Goal: Transaction & Acquisition: Purchase product/service

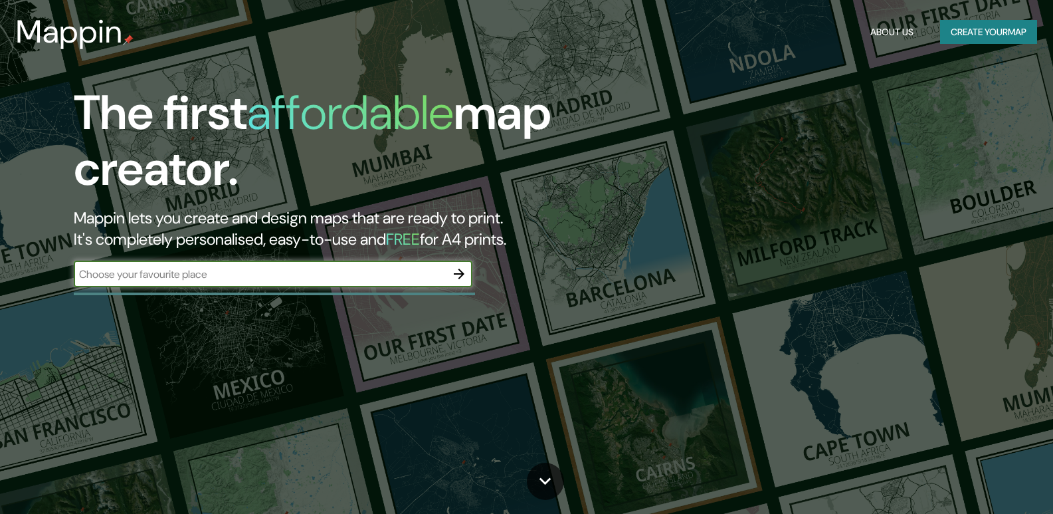
click at [138, 276] on input "text" at bounding box center [260, 273] width 372 height 15
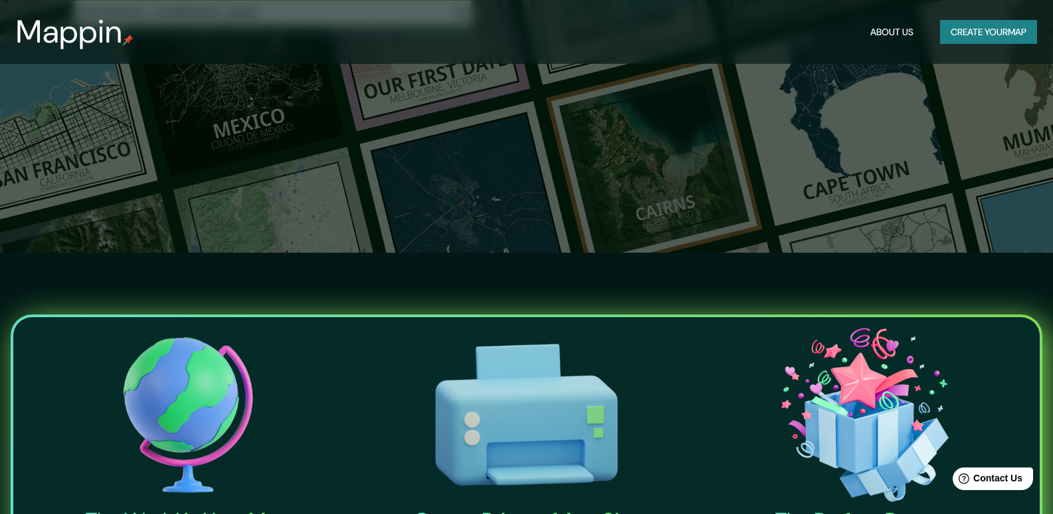
scroll to position [66, 0]
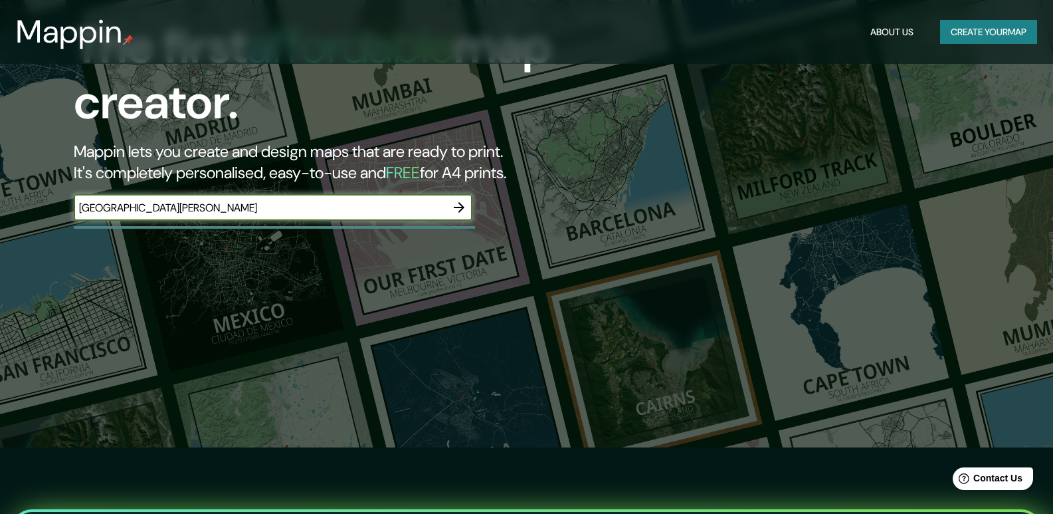
type input "[GEOGRAPHIC_DATA][PERSON_NAME]"
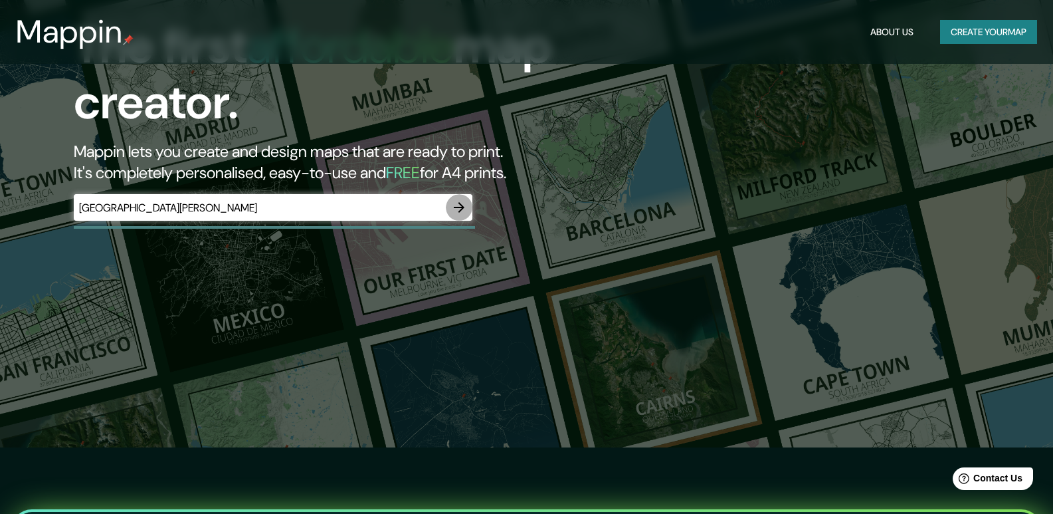
click at [456, 204] on icon "button" at bounding box center [459, 207] width 16 height 16
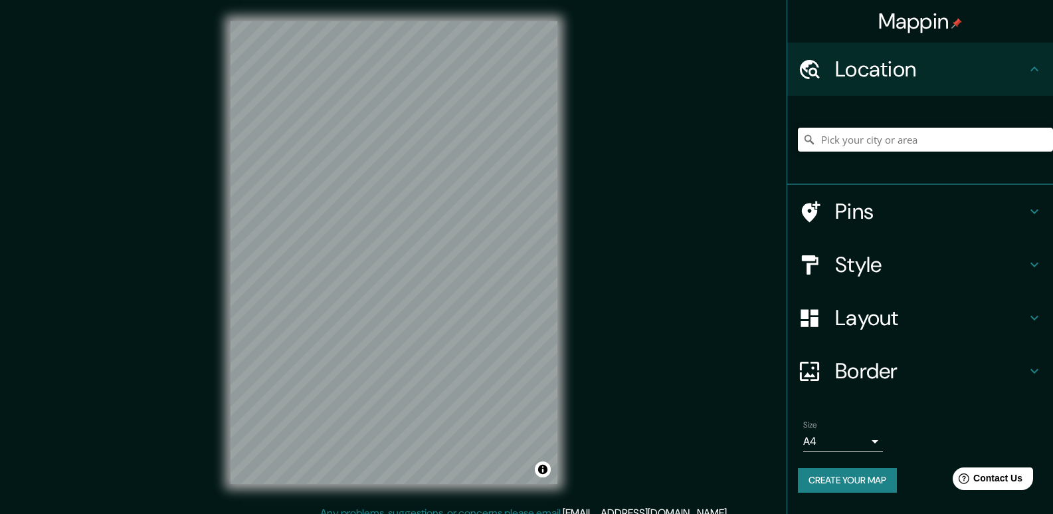
click at [953, 138] on input "Pick your city or area" at bounding box center [925, 140] width 255 height 24
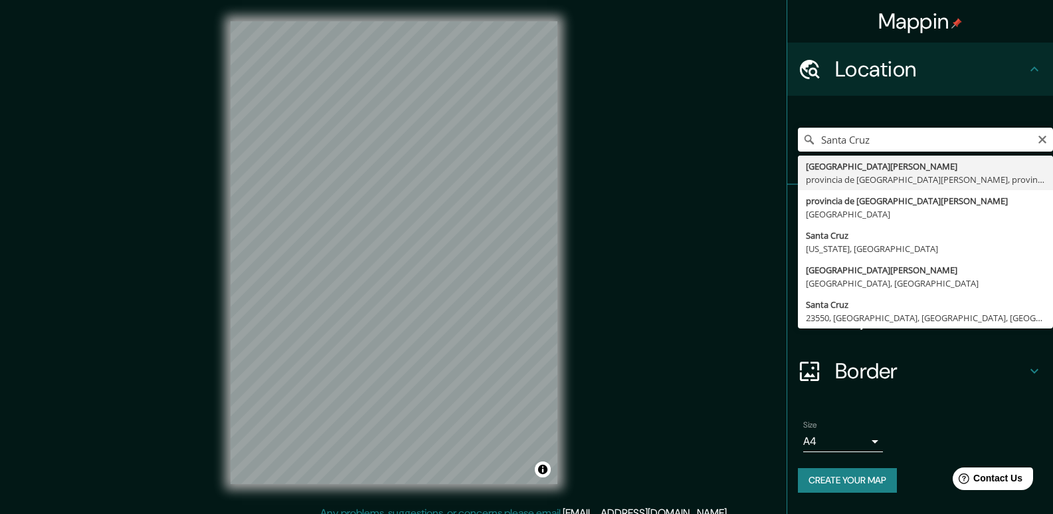
type input "[GEOGRAPHIC_DATA][PERSON_NAME], provincia de [GEOGRAPHIC_DATA][PERSON_NAME], pr…"
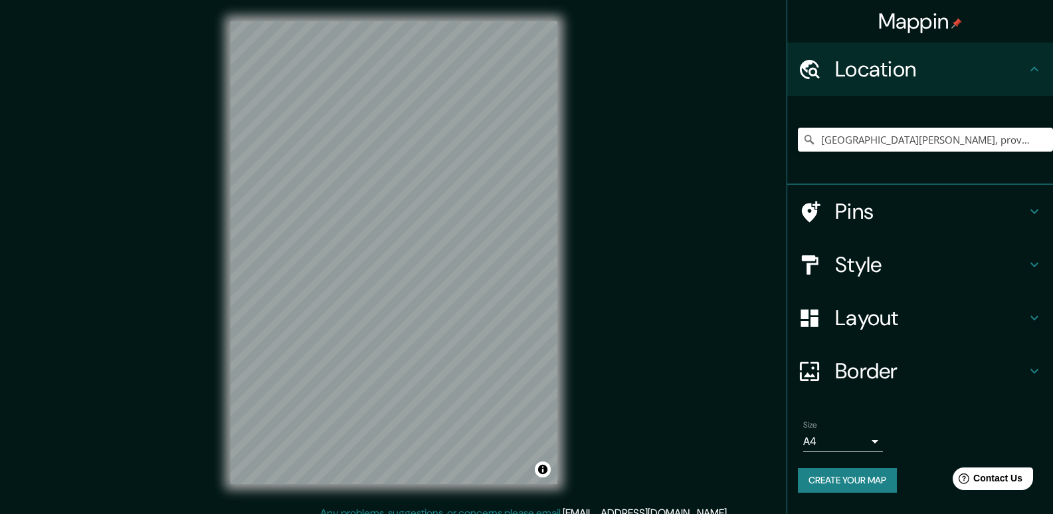
click at [564, 259] on div "© Mapbox © OpenStreetMap Improve this map" at bounding box center [393, 252] width 369 height 505
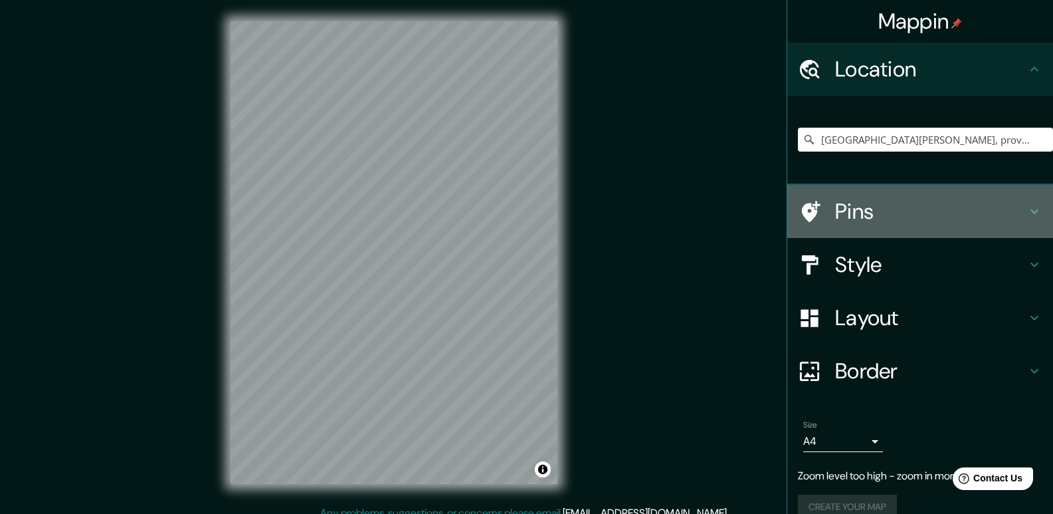
click at [844, 202] on h4 "Pins" at bounding box center [930, 211] width 191 height 27
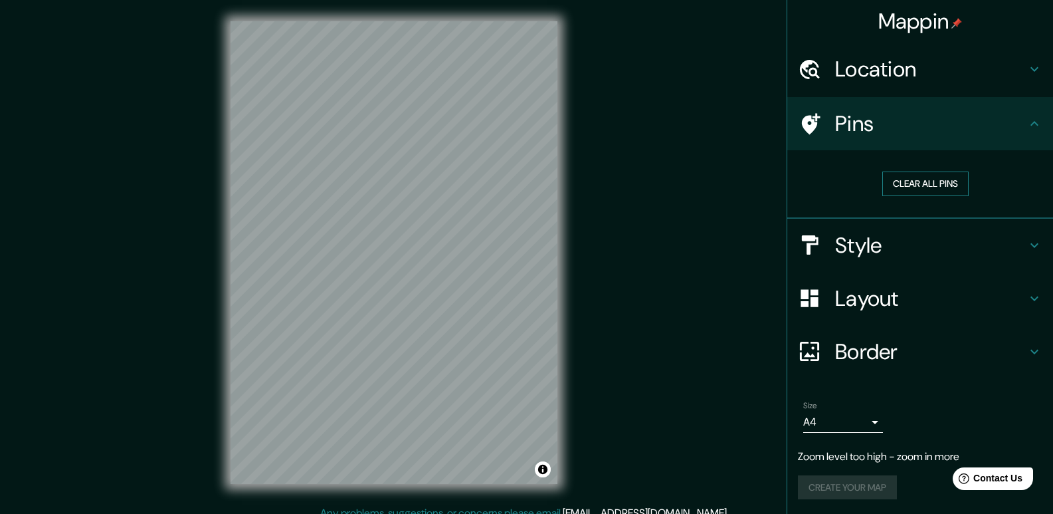
click at [896, 183] on button "Clear all pins" at bounding box center [925, 183] width 86 height 25
click at [870, 52] on div "Location" at bounding box center [920, 69] width 266 height 53
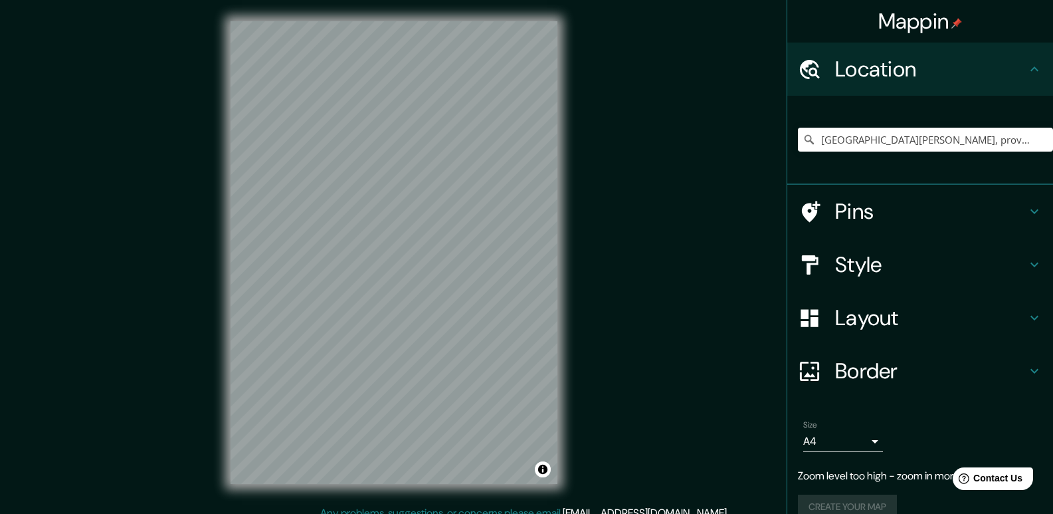
scroll to position [21, 0]
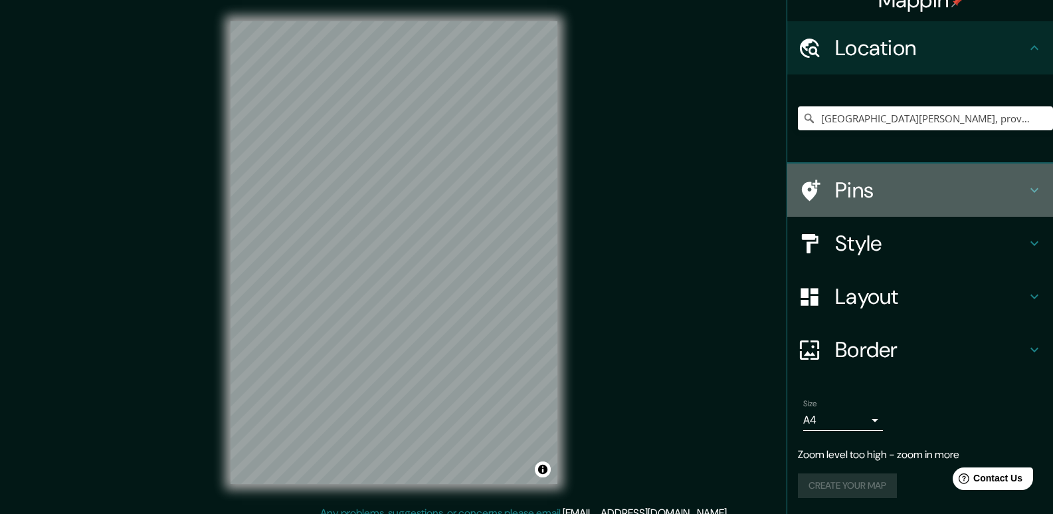
click at [878, 184] on h4 "Pins" at bounding box center [930, 190] width 191 height 27
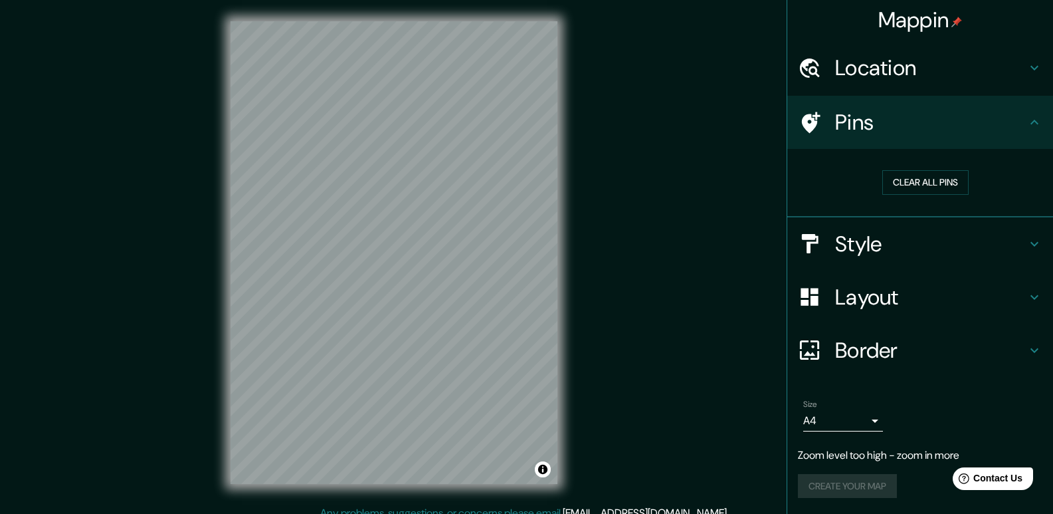
scroll to position [1, 0]
click at [882, 64] on h4 "Location" at bounding box center [930, 67] width 191 height 27
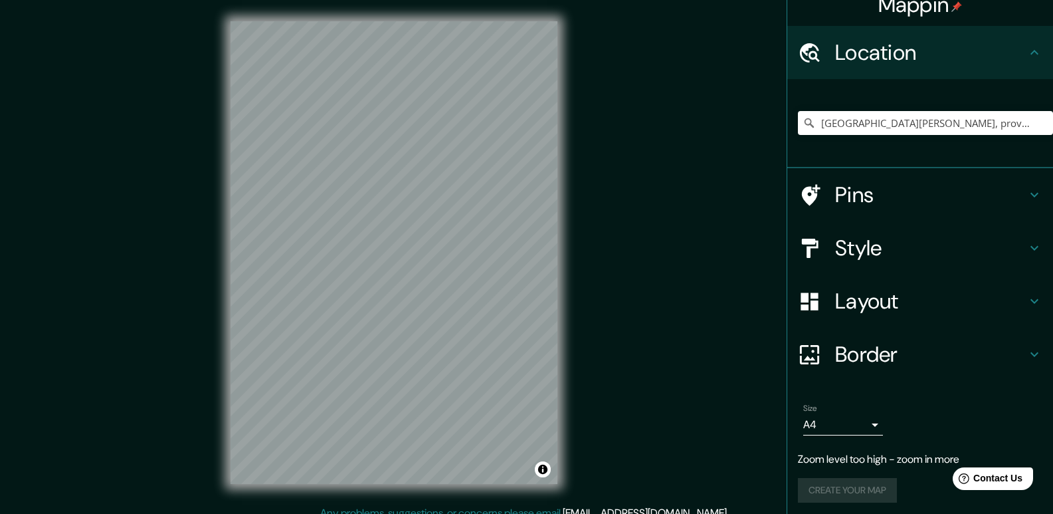
scroll to position [21, 0]
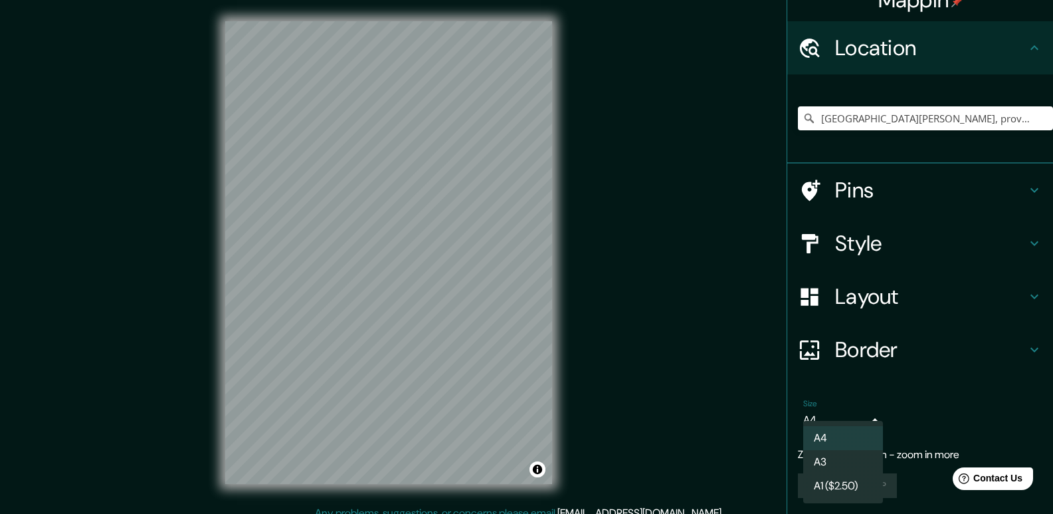
click at [861, 418] on body "Mappin Location [GEOGRAPHIC_DATA][PERSON_NAME], provincia de [GEOGRAPHIC_DATA][…" at bounding box center [526, 257] width 1053 height 514
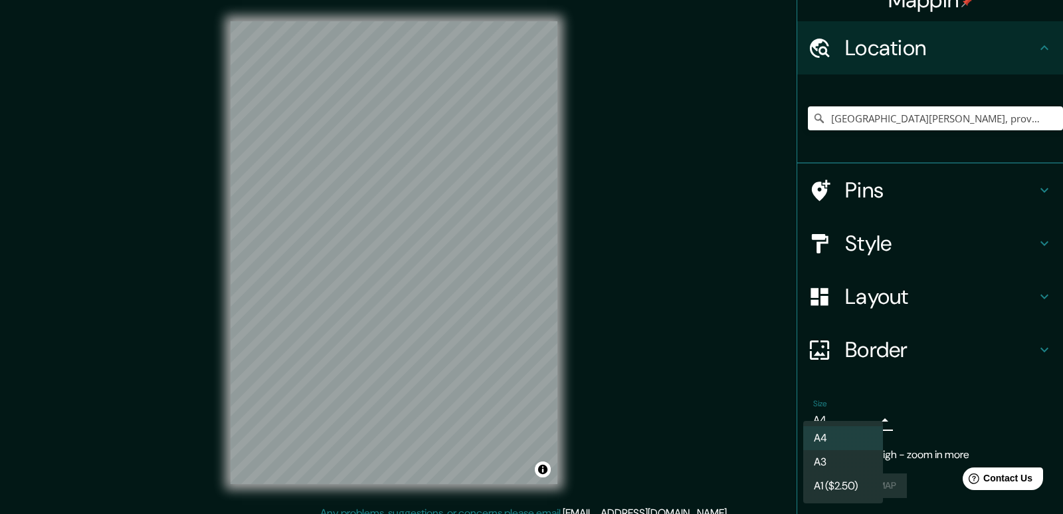
click at [886, 398] on div at bounding box center [531, 257] width 1063 height 514
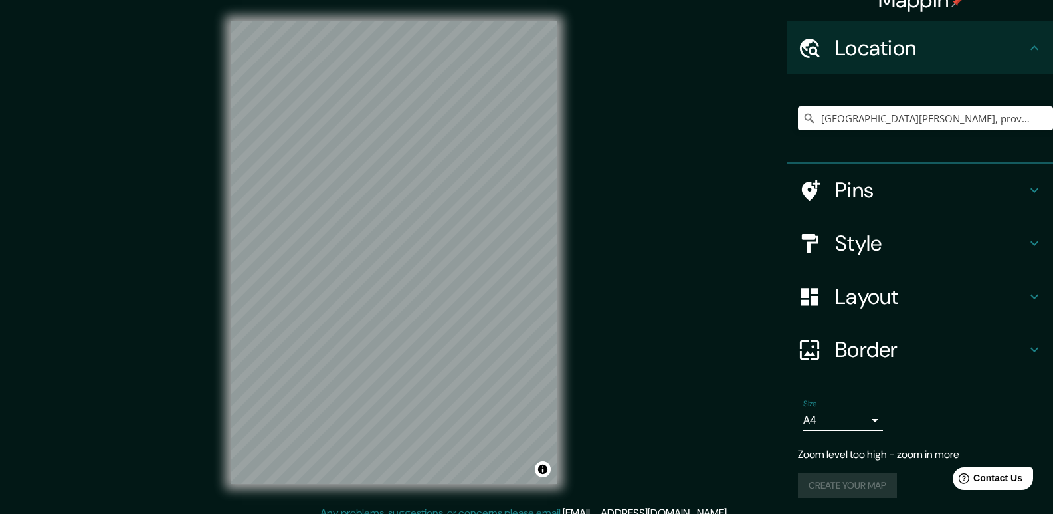
click at [867, 424] on body "Mappin Location [GEOGRAPHIC_DATA][PERSON_NAME], provincia de [GEOGRAPHIC_DATA][…" at bounding box center [526, 257] width 1053 height 514
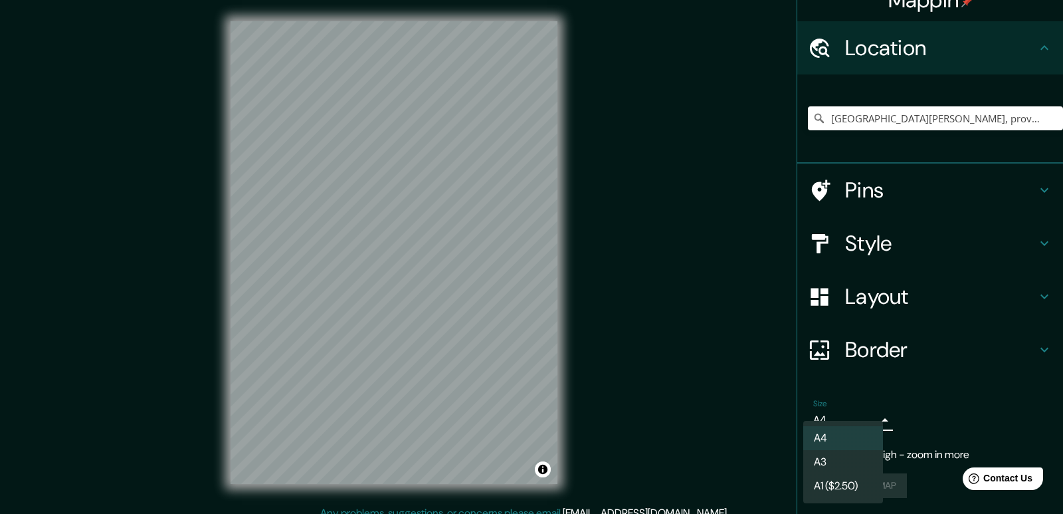
click at [856, 458] on li "A3" at bounding box center [843, 462] width 80 height 24
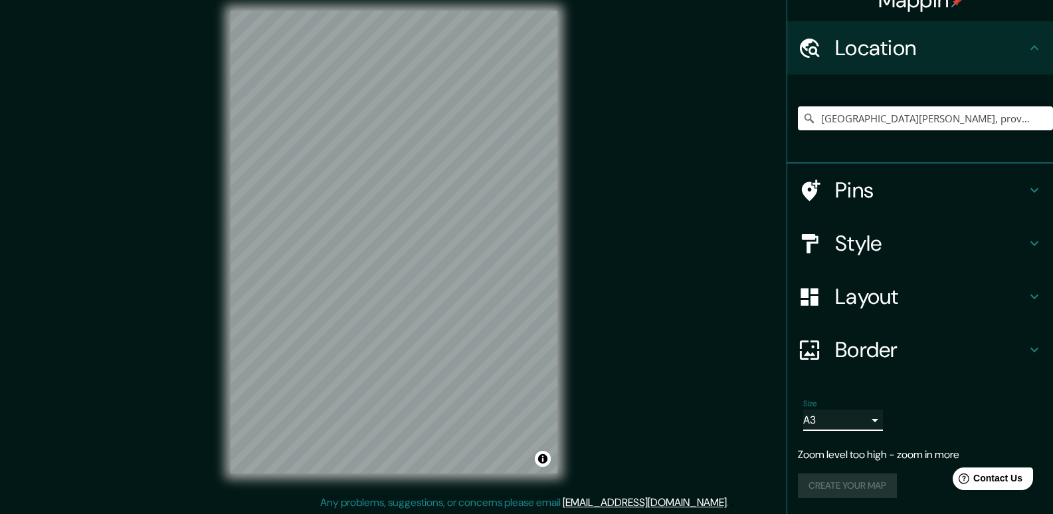
scroll to position [13, 0]
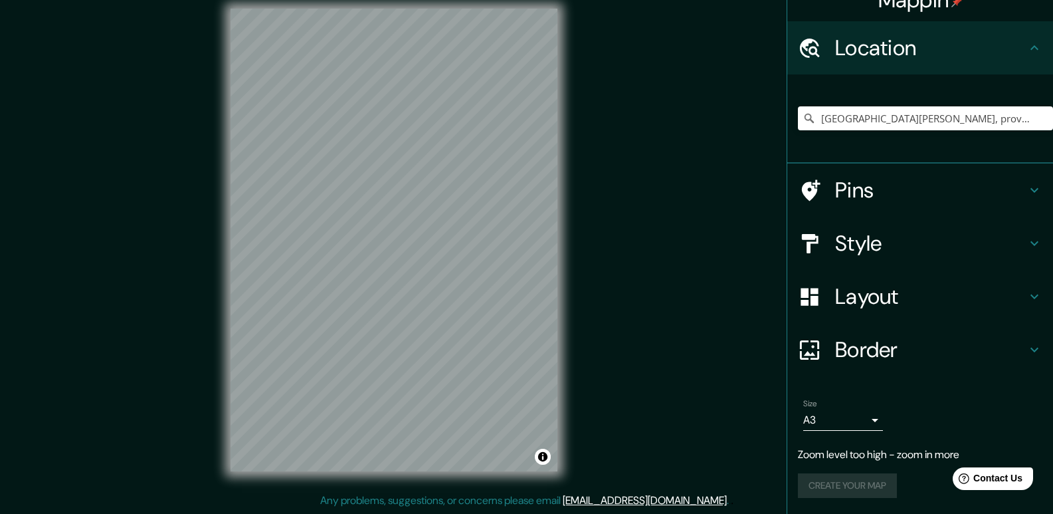
click at [811, 195] on div at bounding box center [816, 190] width 37 height 23
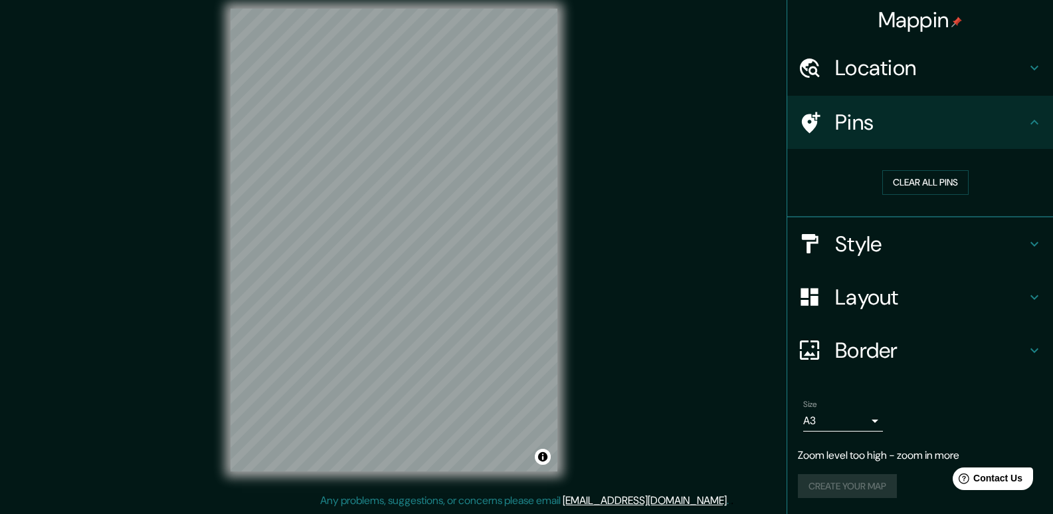
scroll to position [1, 0]
click at [798, 118] on icon at bounding box center [809, 122] width 23 height 23
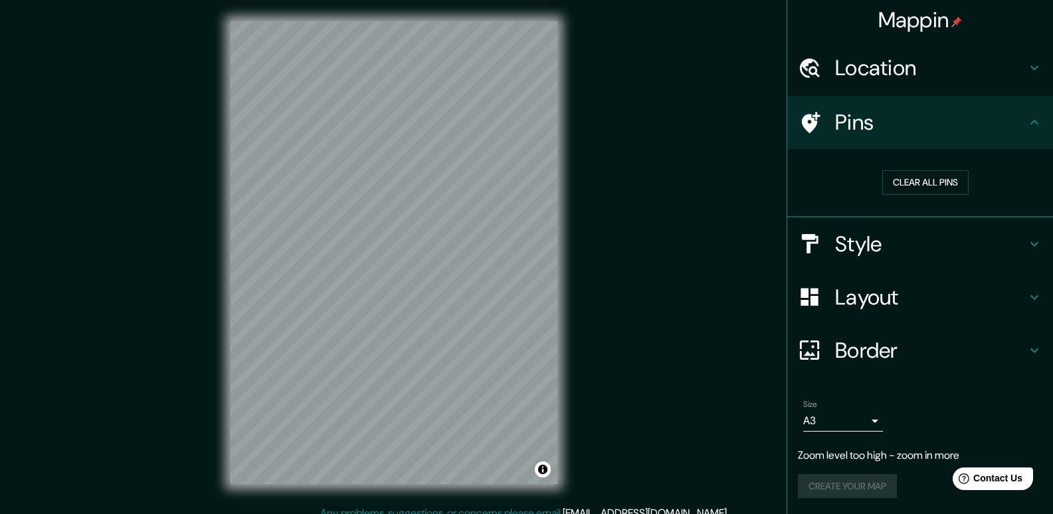
scroll to position [13, 0]
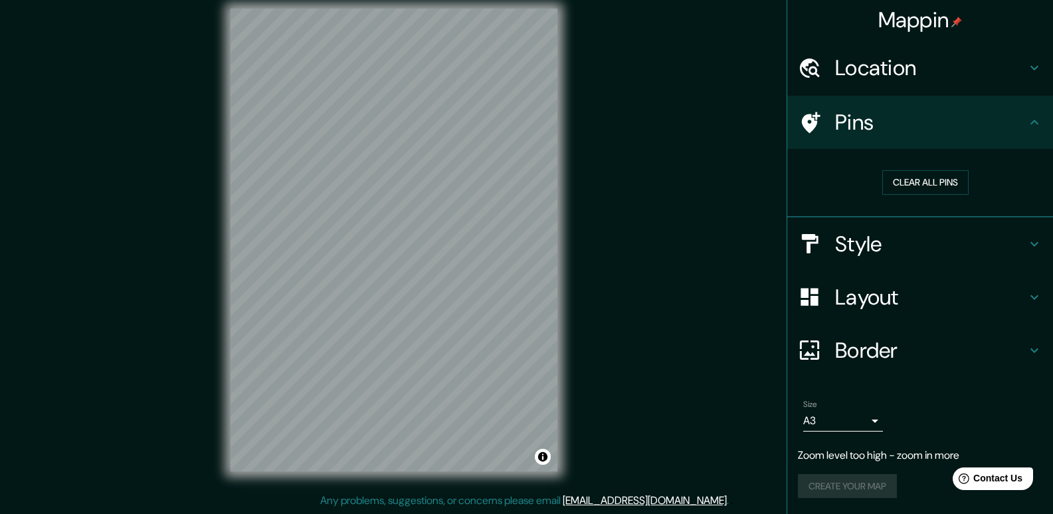
click at [880, 59] on h4 "Location" at bounding box center [930, 67] width 191 height 27
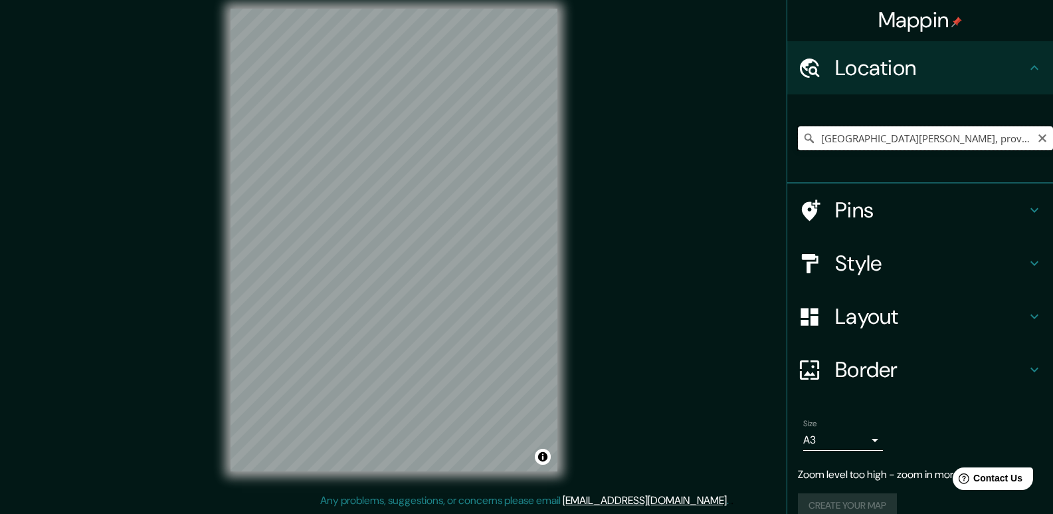
click at [927, 133] on input "[GEOGRAPHIC_DATA][PERSON_NAME], provincia de [GEOGRAPHIC_DATA][PERSON_NAME], pr…" at bounding box center [925, 138] width 255 height 24
drag, startPoint x: 922, startPoint y: 137, endPoint x: 1175, endPoint y: 201, distance: 261.2
click at [1052, 201] on html "Mappin Location [GEOGRAPHIC_DATA][PERSON_NAME], provincia de [GEOGRAPHIC_DATA][…" at bounding box center [526, 244] width 1053 height 514
click at [949, 140] on input "[GEOGRAPHIC_DATA][PERSON_NAME], provincia de [GEOGRAPHIC_DATA][PERSON_NAME], pr…" at bounding box center [925, 138] width 255 height 24
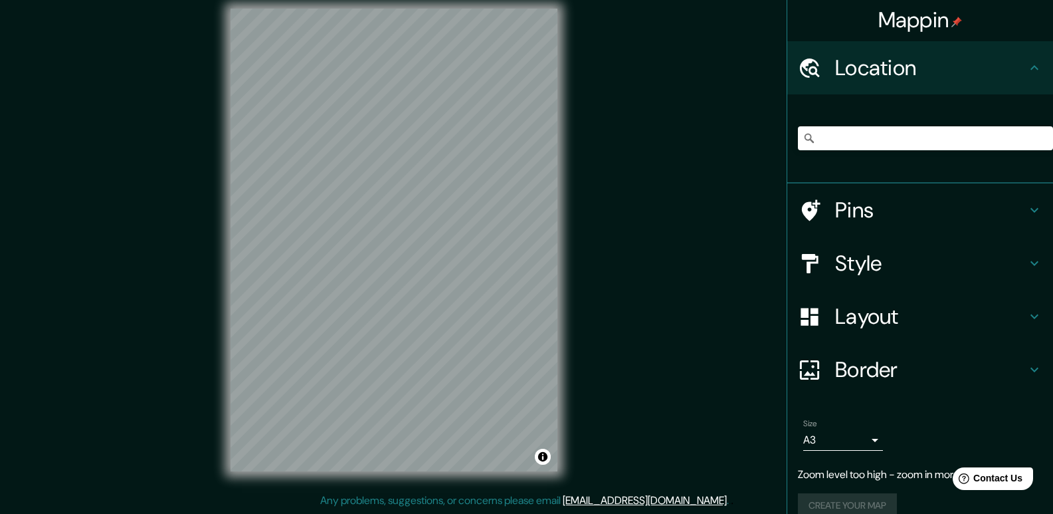
scroll to position [0, 0]
click at [961, 208] on h4 "Pins" at bounding box center [930, 210] width 191 height 27
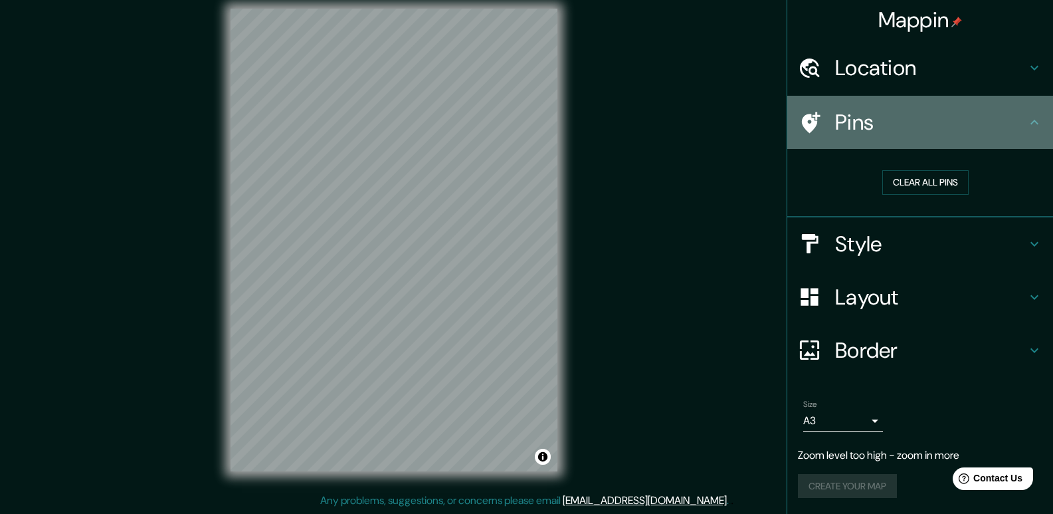
click at [918, 139] on div "Pins" at bounding box center [920, 122] width 266 height 53
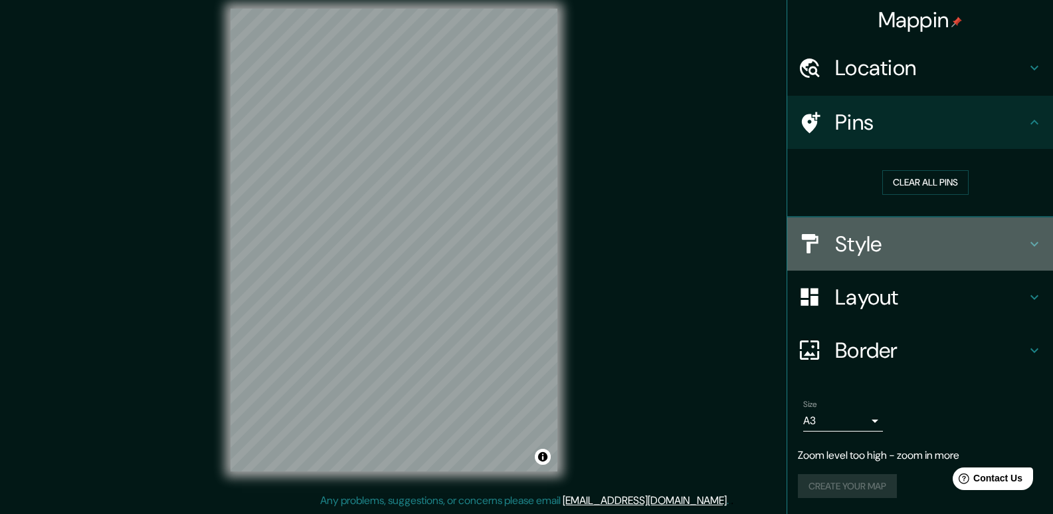
click at [900, 236] on h4 "Style" at bounding box center [930, 244] width 191 height 27
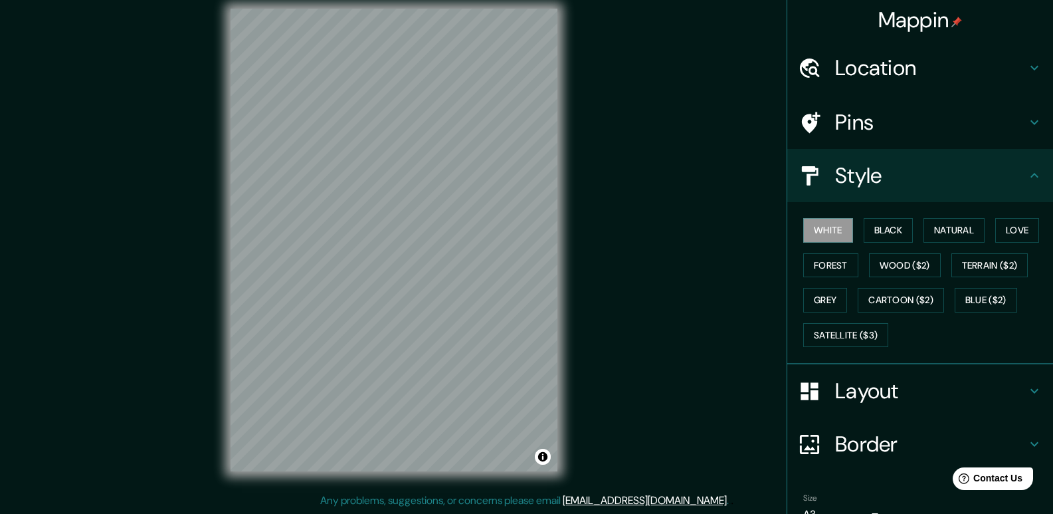
click at [888, 393] on h4 "Layout" at bounding box center [930, 390] width 191 height 27
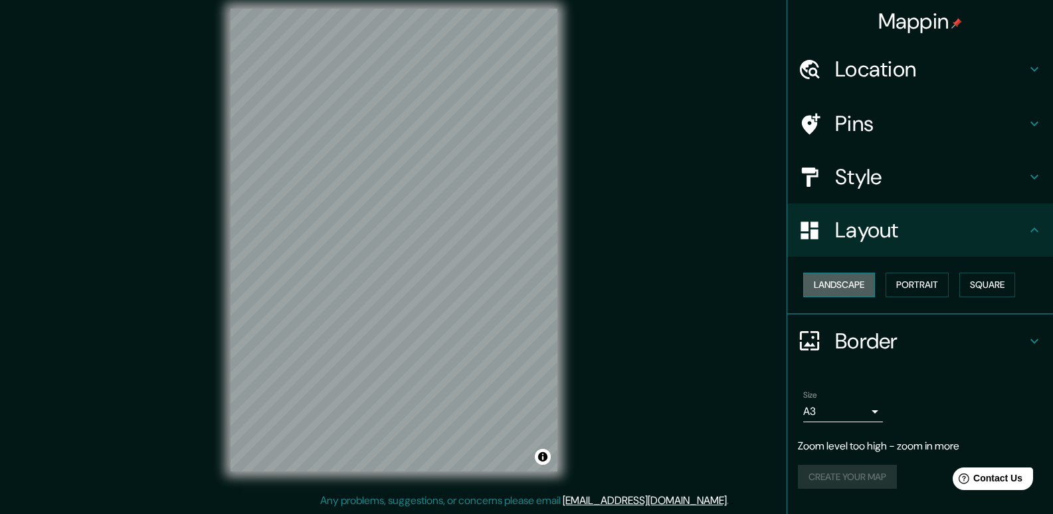
click at [868, 280] on button "Landscape" at bounding box center [839, 284] width 72 height 25
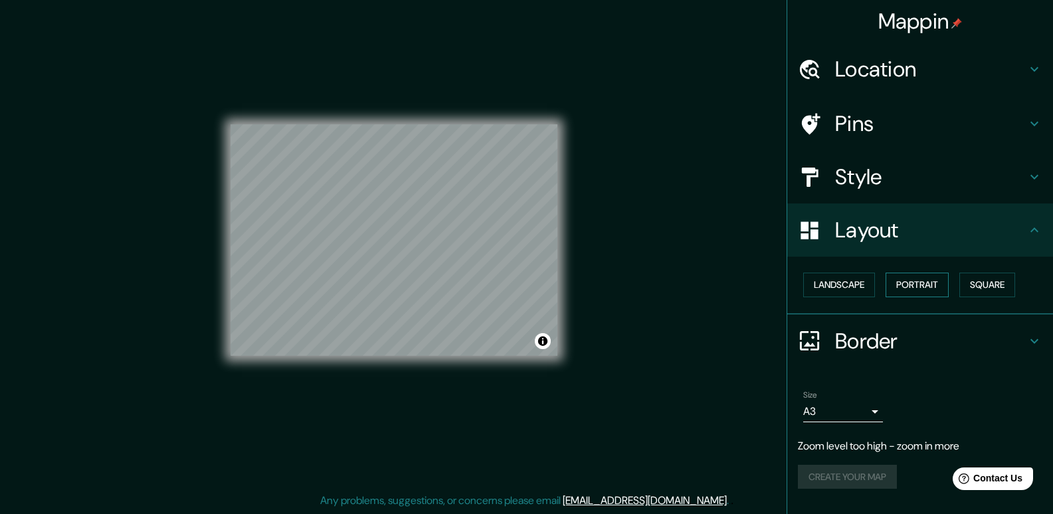
click at [911, 284] on button "Portrait" at bounding box center [917, 284] width 63 height 25
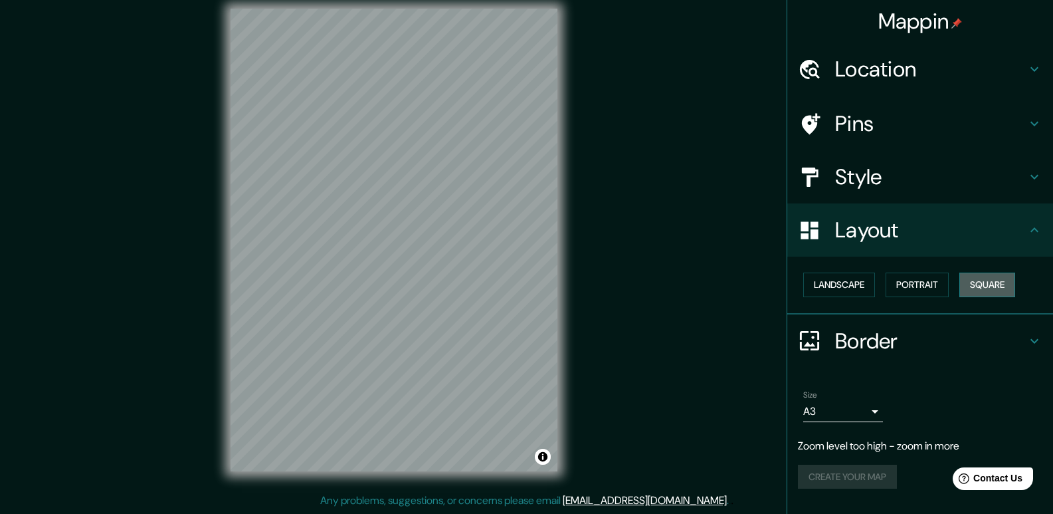
click at [995, 279] on button "Square" at bounding box center [987, 284] width 56 height 25
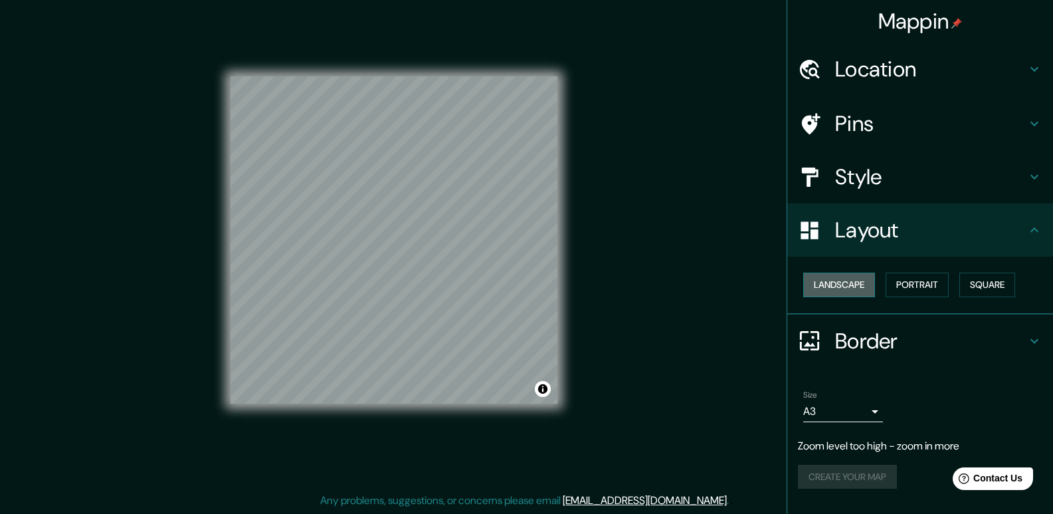
click at [818, 283] on button "Landscape" at bounding box center [839, 284] width 72 height 25
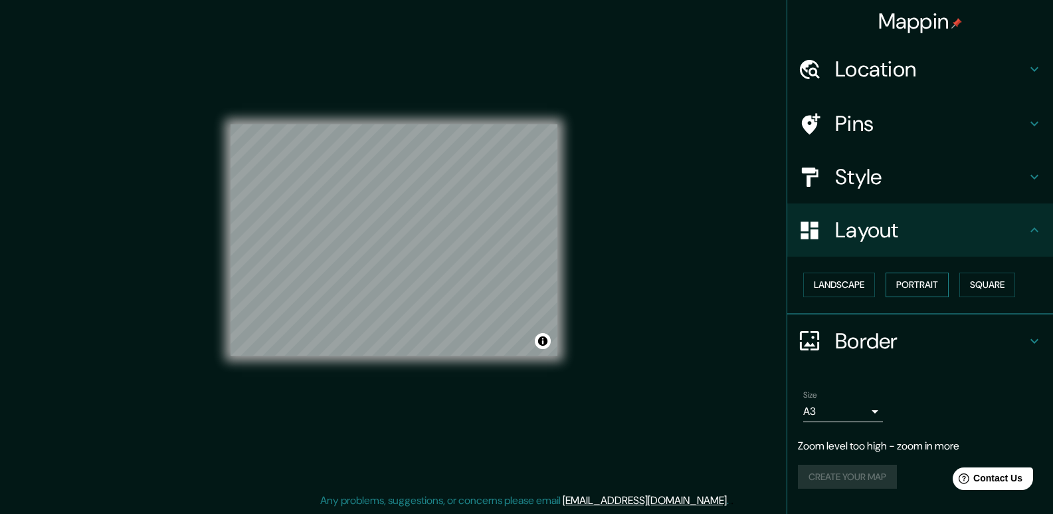
click at [909, 282] on button "Portrait" at bounding box center [917, 284] width 63 height 25
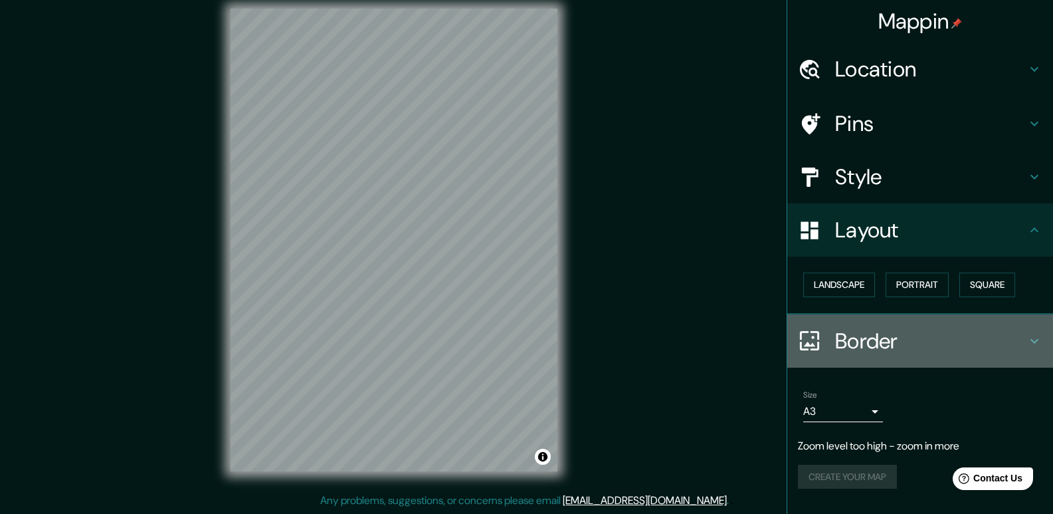
click at [874, 341] on h4 "Border" at bounding box center [930, 341] width 191 height 27
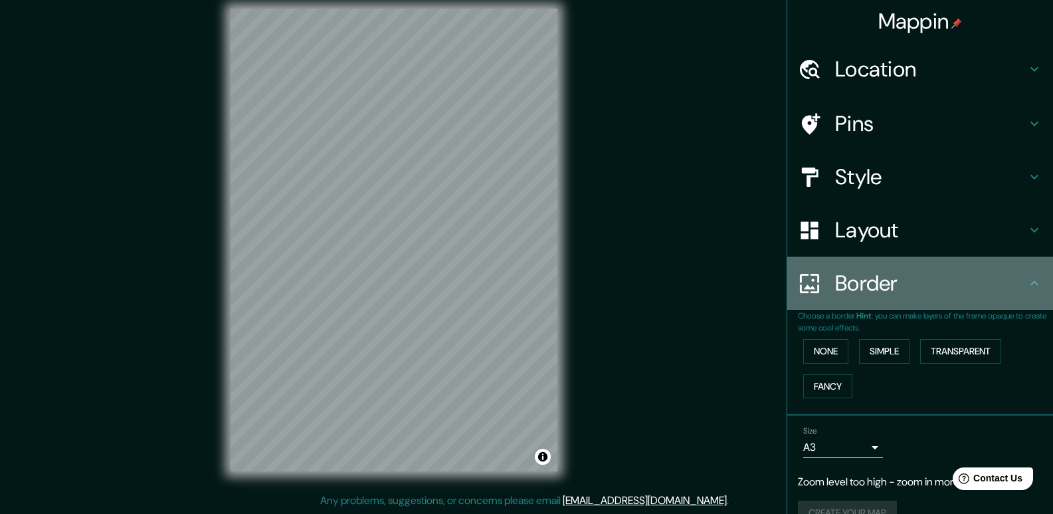
click at [872, 307] on div "Border" at bounding box center [920, 282] width 266 height 53
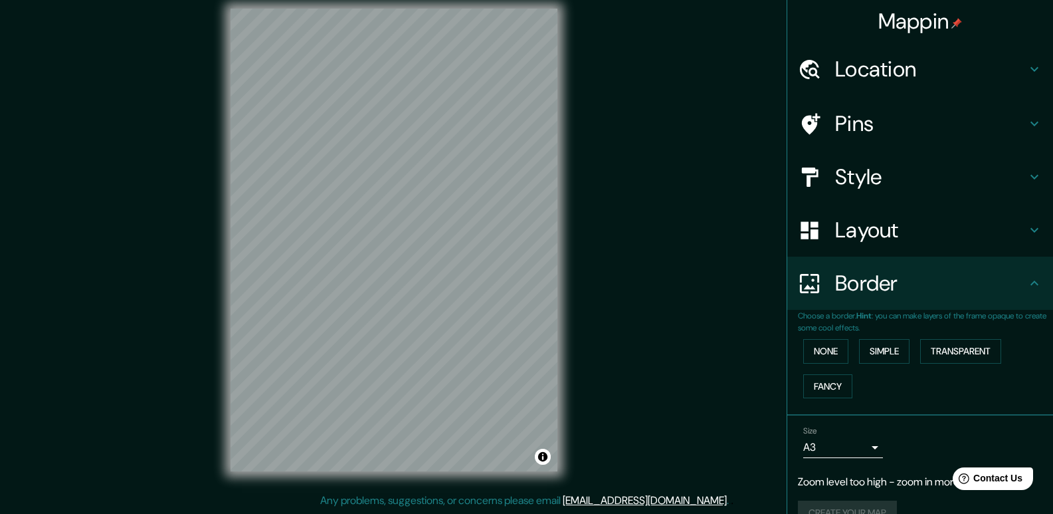
click at [671, 456] on div "Mappin Location [GEOGRAPHIC_DATA][PERSON_NAME], provincia de [GEOGRAPHIC_DATA][…" at bounding box center [526, 250] width 1053 height 526
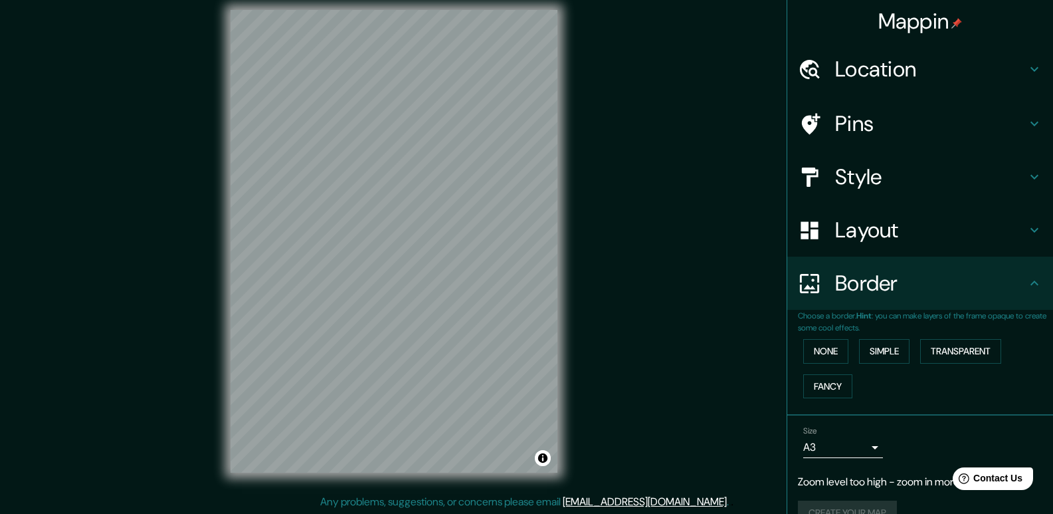
scroll to position [13, 0]
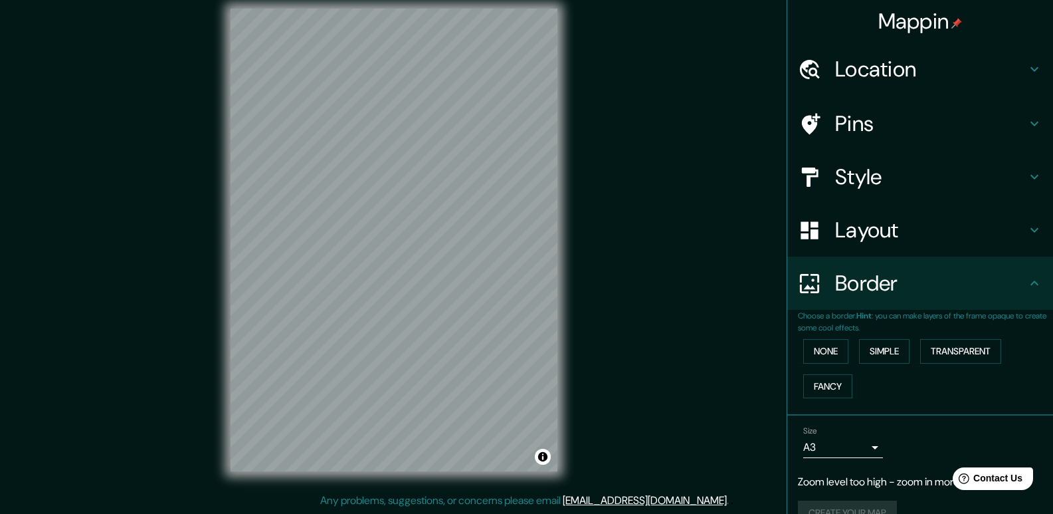
click at [848, 272] on h4 "Border" at bounding box center [930, 283] width 191 height 27
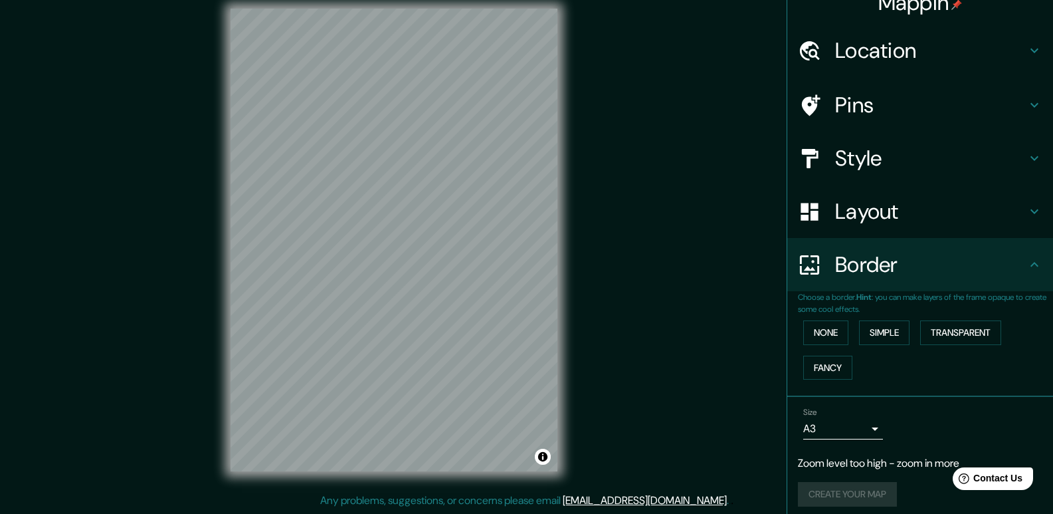
scroll to position [27, 0]
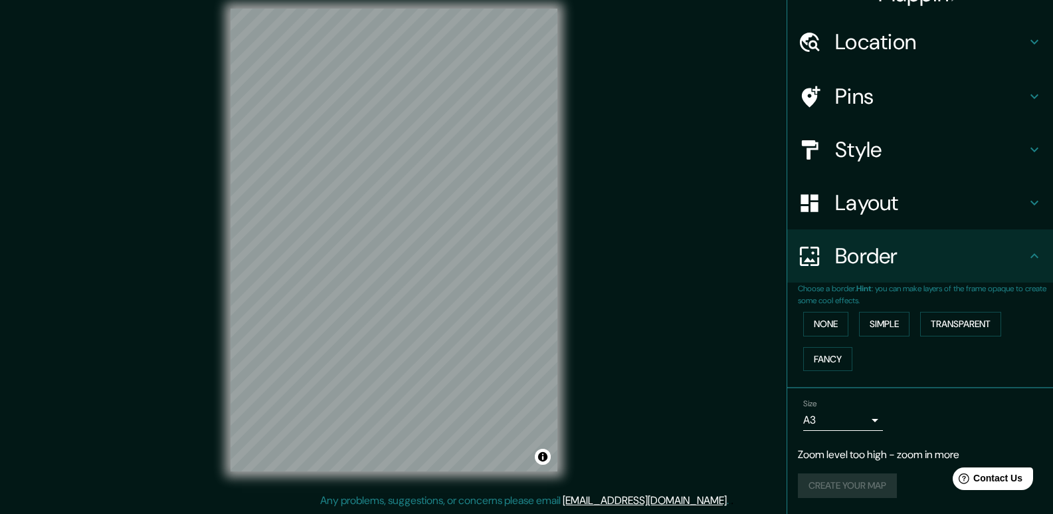
click at [830, 430] on div "Size A3 a4" at bounding box center [920, 414] width 244 height 43
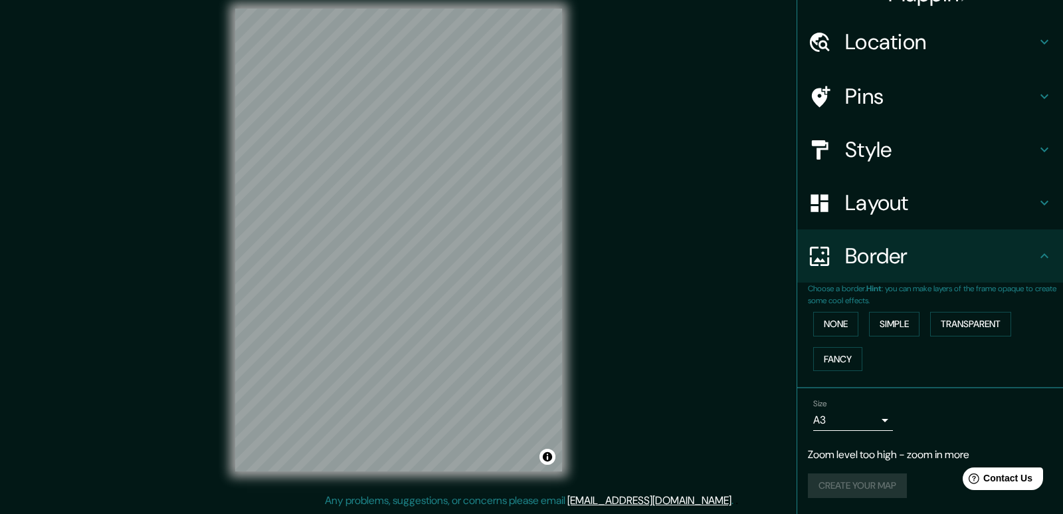
click at [830, 423] on body "Mappin Location [GEOGRAPHIC_DATA][PERSON_NAME], provincia de [GEOGRAPHIC_DATA][…" at bounding box center [531, 244] width 1063 height 514
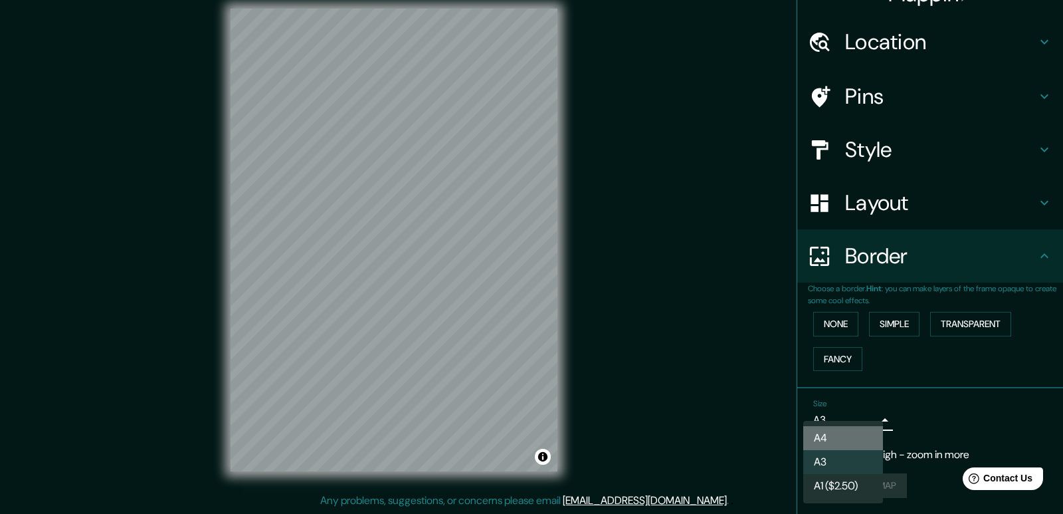
click at [830, 436] on li "A4" at bounding box center [843, 438] width 80 height 24
type input "single"
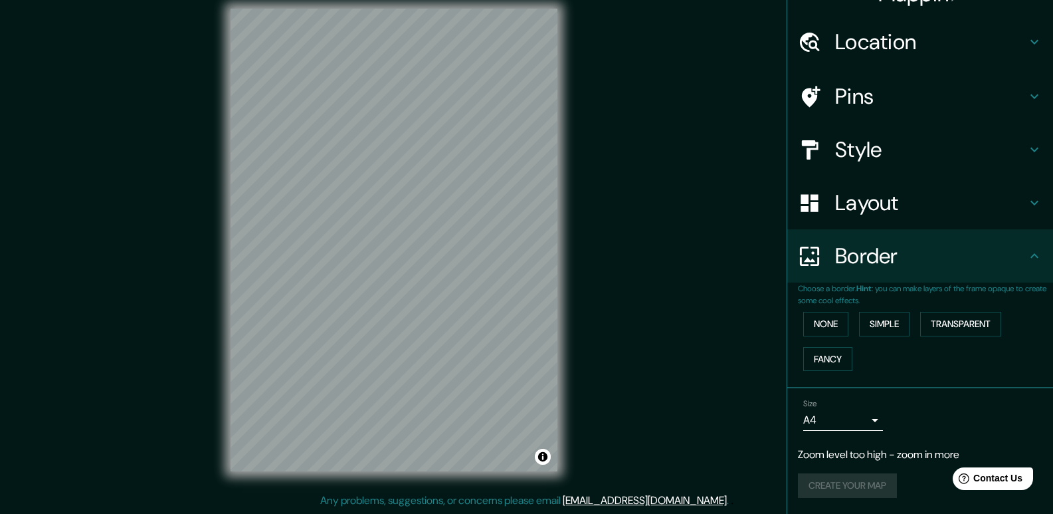
click at [806, 308] on div "None Simple Transparent Fancy" at bounding box center [925, 341] width 255 height 70
click at [717, 328] on div "Mappin Location [GEOGRAPHIC_DATA][PERSON_NAME], provincia de [GEOGRAPHIC_DATA][…" at bounding box center [526, 250] width 1053 height 526
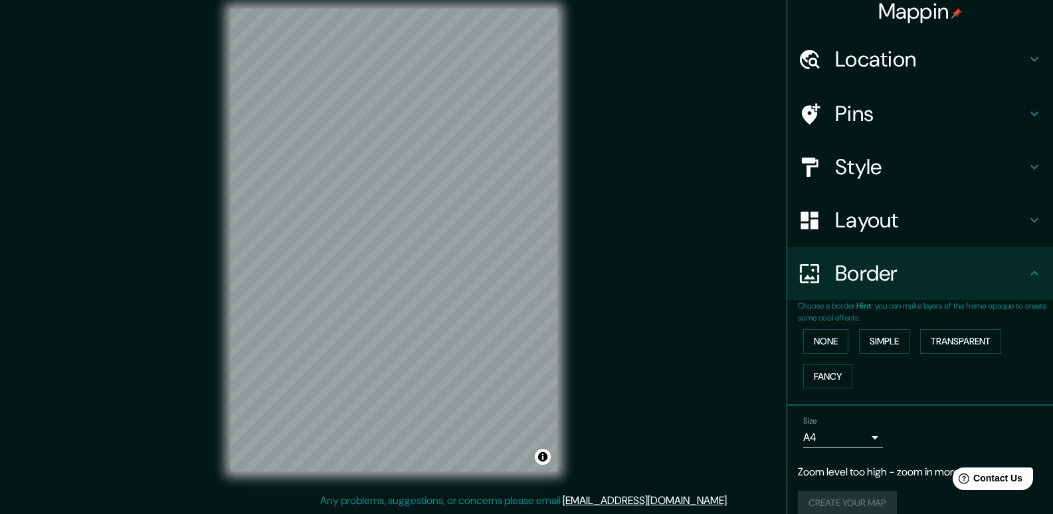
scroll to position [0, 0]
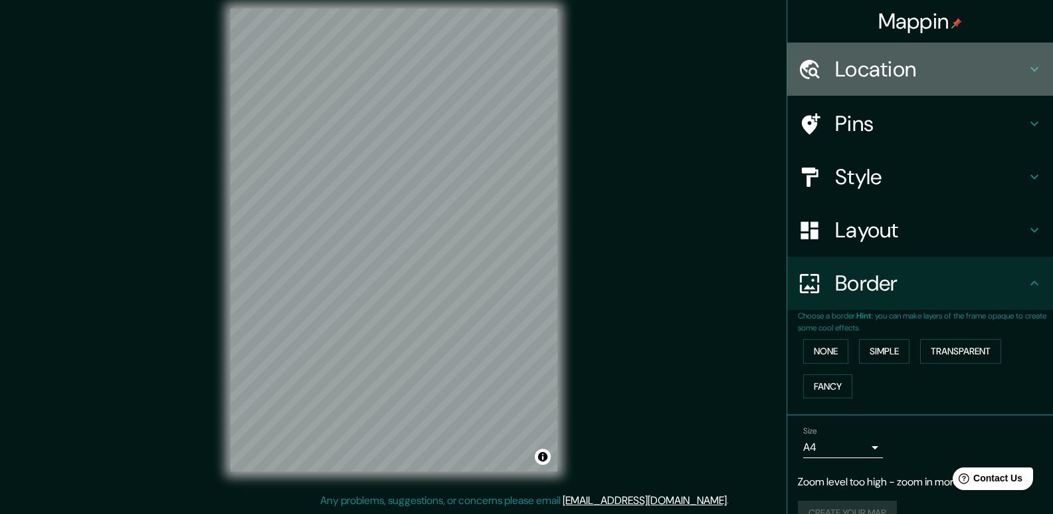
click at [852, 56] on h4 "Location" at bounding box center [930, 69] width 191 height 27
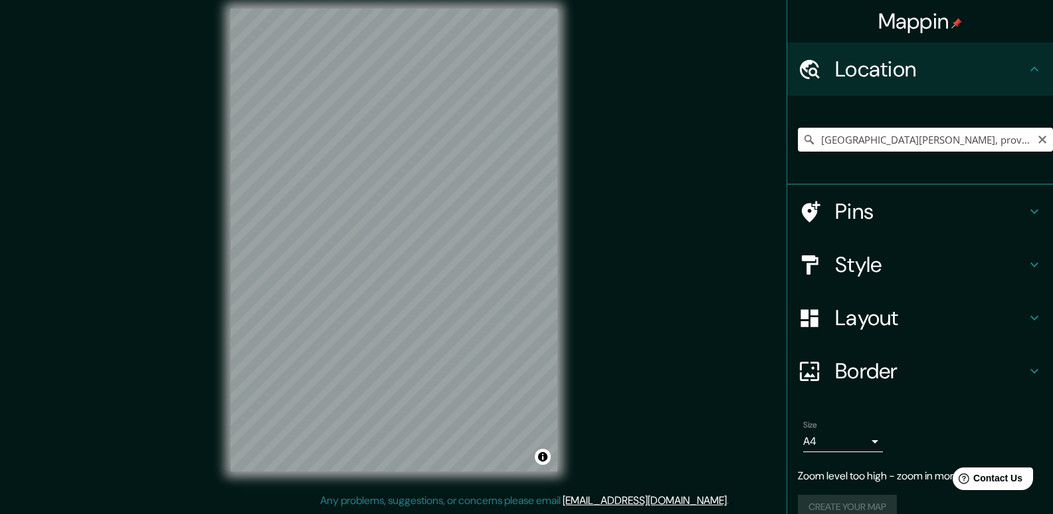
click at [876, 137] on input "[GEOGRAPHIC_DATA][PERSON_NAME], provincia de [GEOGRAPHIC_DATA][PERSON_NAME], pr…" at bounding box center [925, 140] width 255 height 24
drag, startPoint x: 876, startPoint y: 137, endPoint x: 1101, endPoint y: 137, distance: 225.2
click at [1052, 137] on html "Mappin Location [GEOGRAPHIC_DATA][PERSON_NAME], provincia de [GEOGRAPHIC_DATA][…" at bounding box center [526, 244] width 1053 height 514
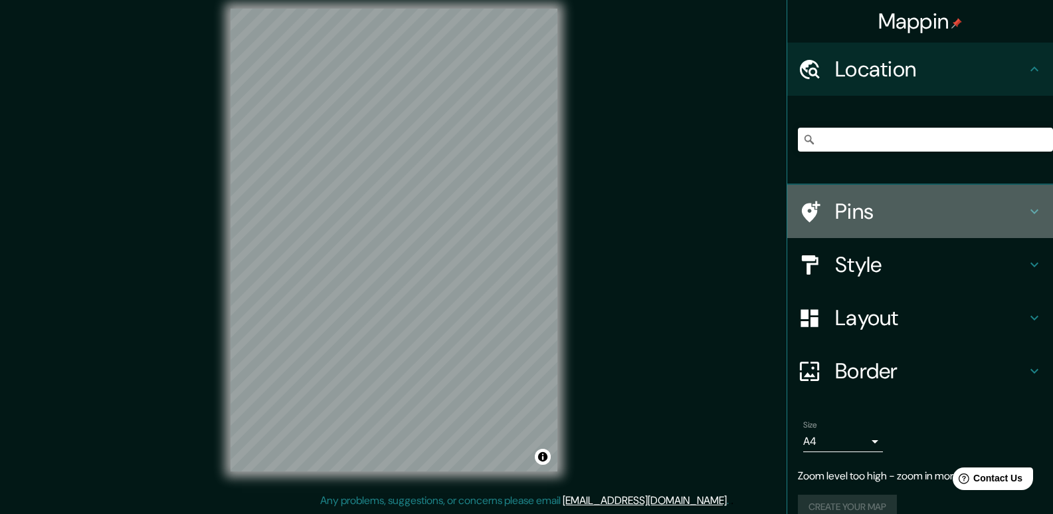
scroll to position [0, 0]
click at [835, 199] on h4 "Pins" at bounding box center [930, 211] width 191 height 27
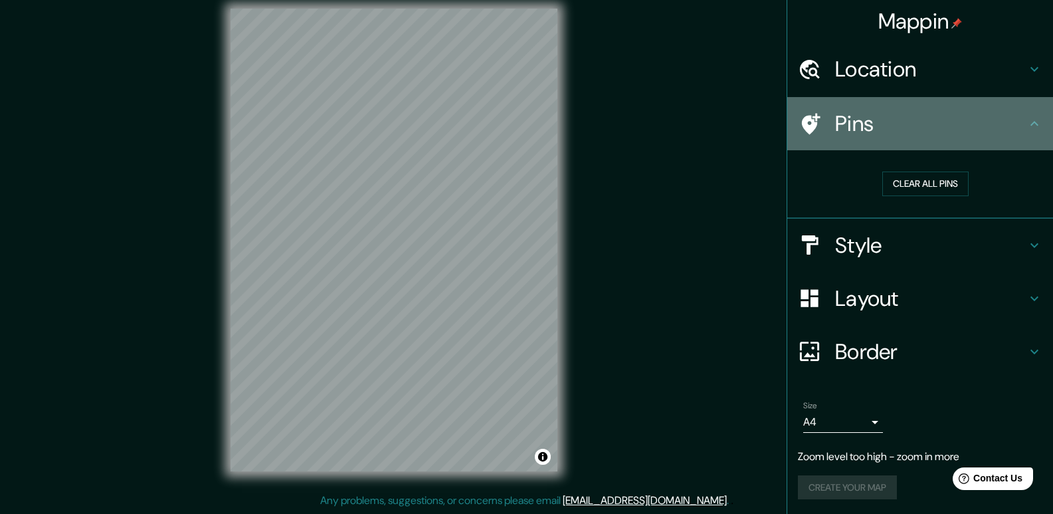
click at [802, 119] on icon at bounding box center [811, 123] width 19 height 21
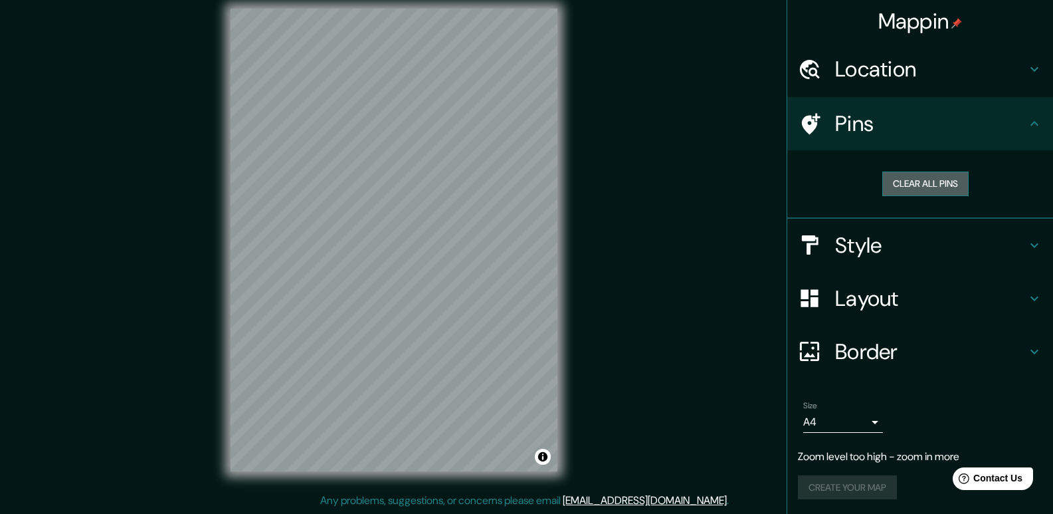
click at [919, 174] on button "Clear all pins" at bounding box center [925, 183] width 86 height 25
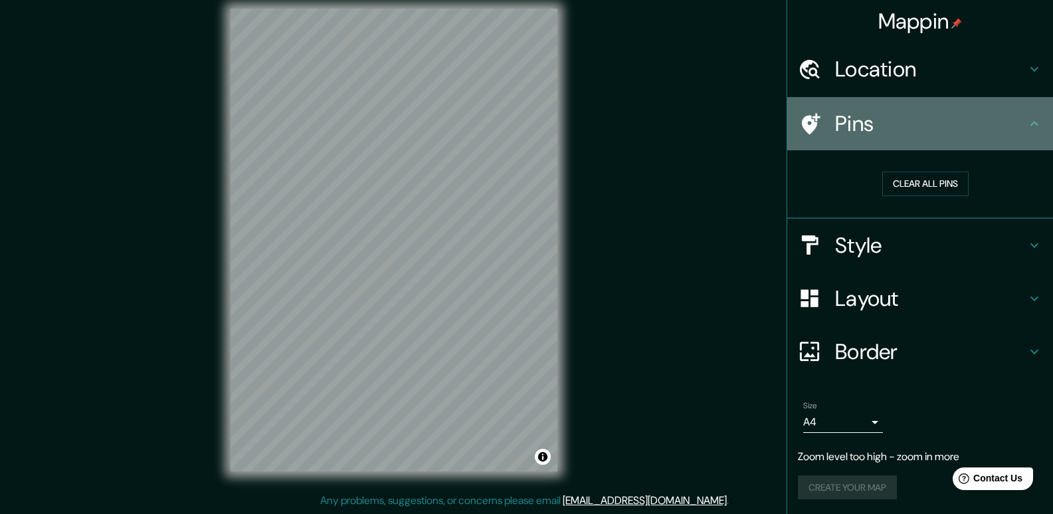
click at [1014, 116] on h4 "Pins" at bounding box center [930, 123] width 191 height 27
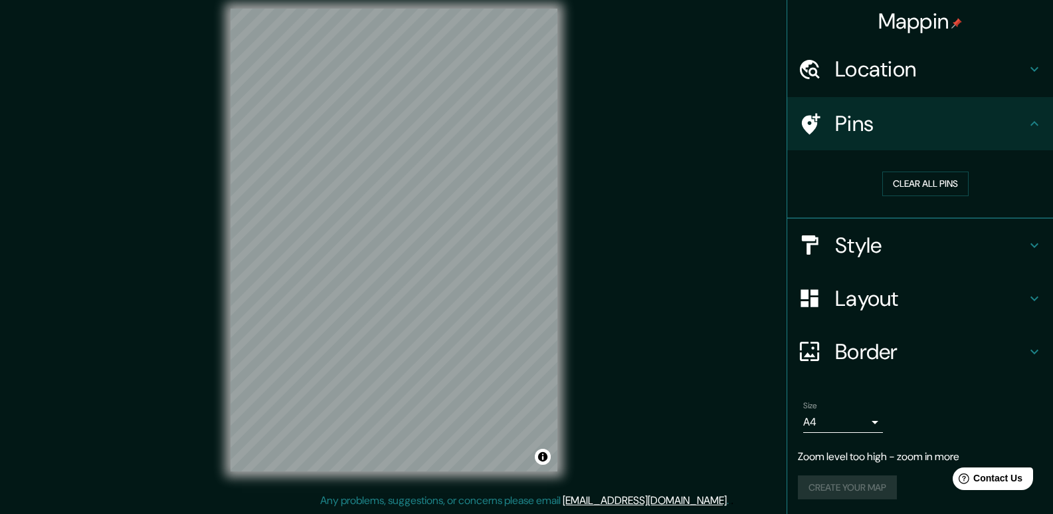
click at [579, 261] on div "Mappin Location [GEOGRAPHIC_DATA][PERSON_NAME], provincia de [GEOGRAPHIC_DATA][…" at bounding box center [526, 250] width 1053 height 526
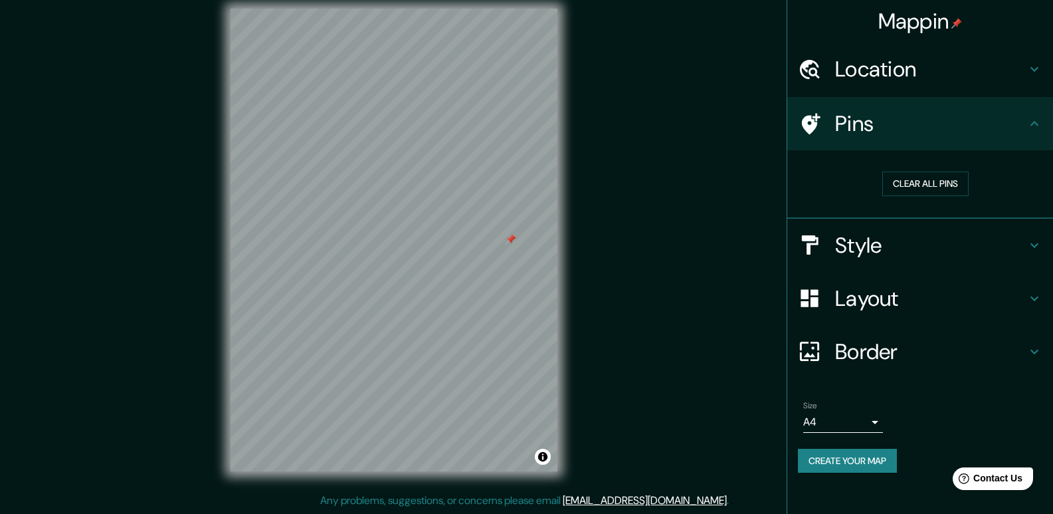
click at [510, 238] on div at bounding box center [511, 239] width 11 height 11
click at [917, 176] on button "Clear all pins" at bounding box center [925, 183] width 86 height 25
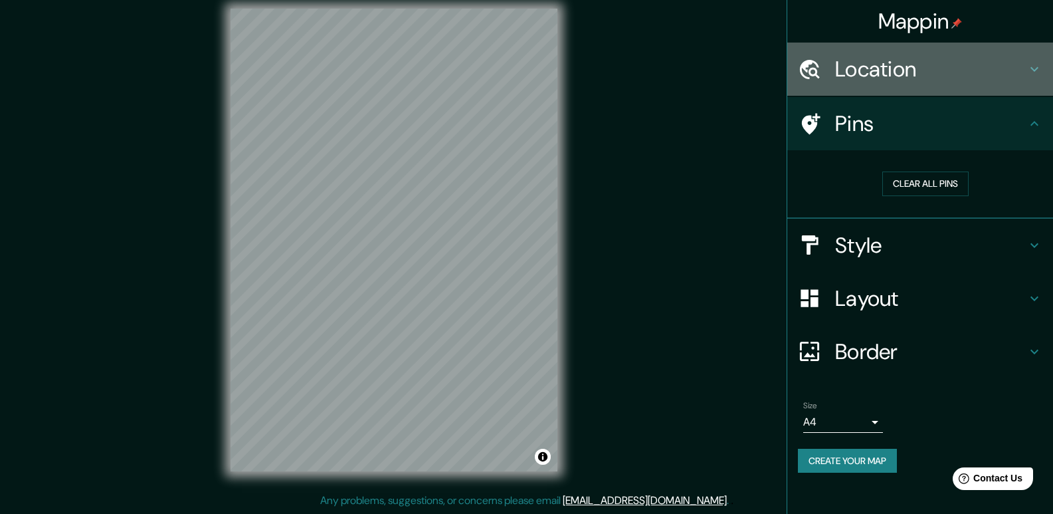
click at [880, 70] on h4 "Location" at bounding box center [930, 69] width 191 height 27
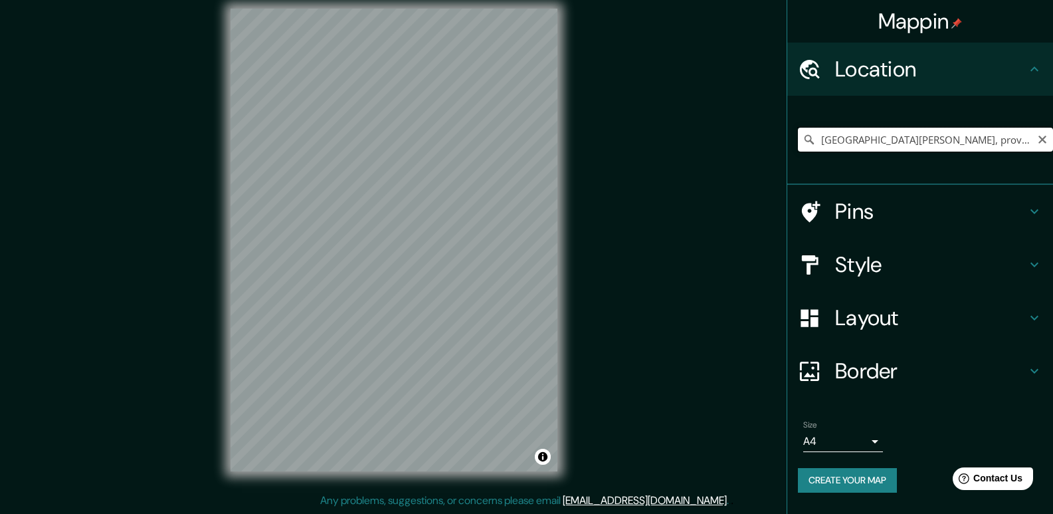
click at [886, 137] on input "[GEOGRAPHIC_DATA][PERSON_NAME], provincia de [GEOGRAPHIC_DATA][PERSON_NAME], pr…" at bounding box center [925, 140] width 255 height 24
drag, startPoint x: 821, startPoint y: 137, endPoint x: 1338, endPoint y: 203, distance: 521.0
click at [1052, 203] on html "Mappin Location [GEOGRAPHIC_DATA][PERSON_NAME], provincia de [GEOGRAPHIC_DATA][…" at bounding box center [526, 244] width 1053 height 514
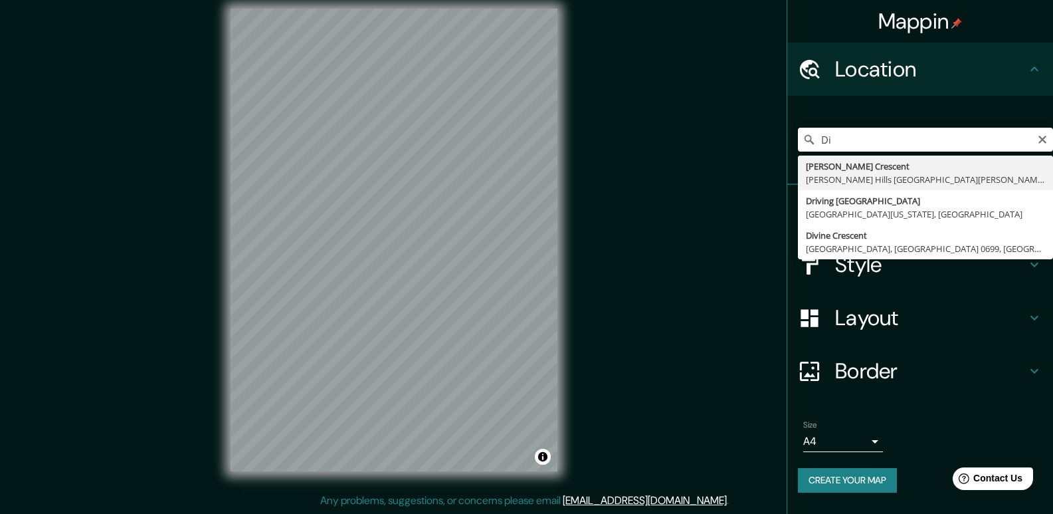
type input "D"
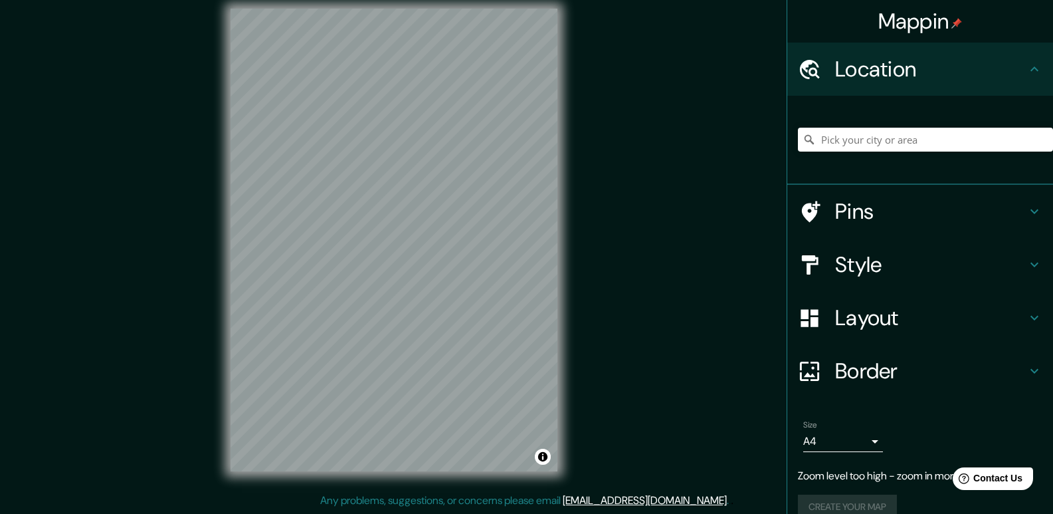
click at [761, 189] on div "Mappin Location Pins Style Layout Border Choose a border. Hint : you can make l…" at bounding box center [526, 250] width 1053 height 526
click at [1018, 79] on div "Location" at bounding box center [920, 69] width 266 height 53
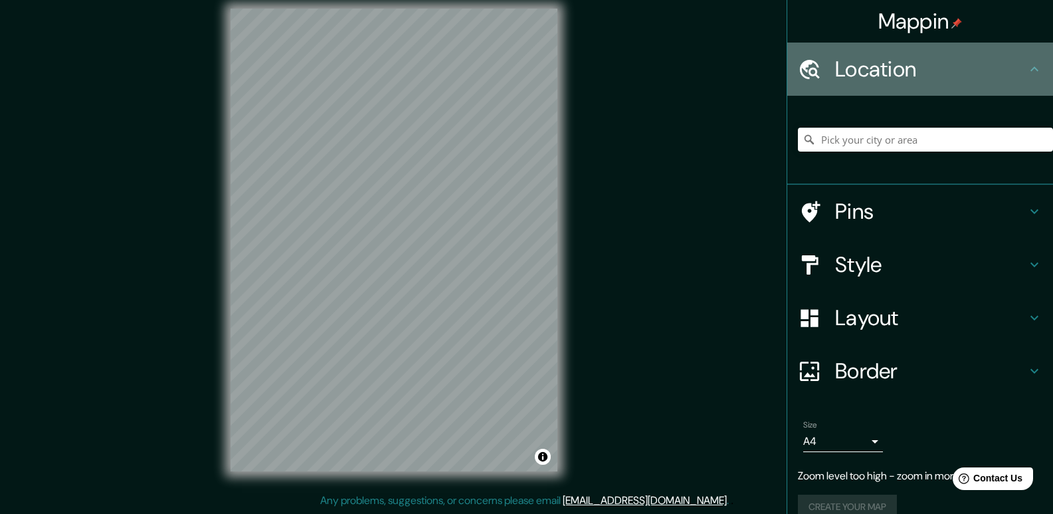
click at [1036, 72] on div "Location" at bounding box center [920, 69] width 266 height 53
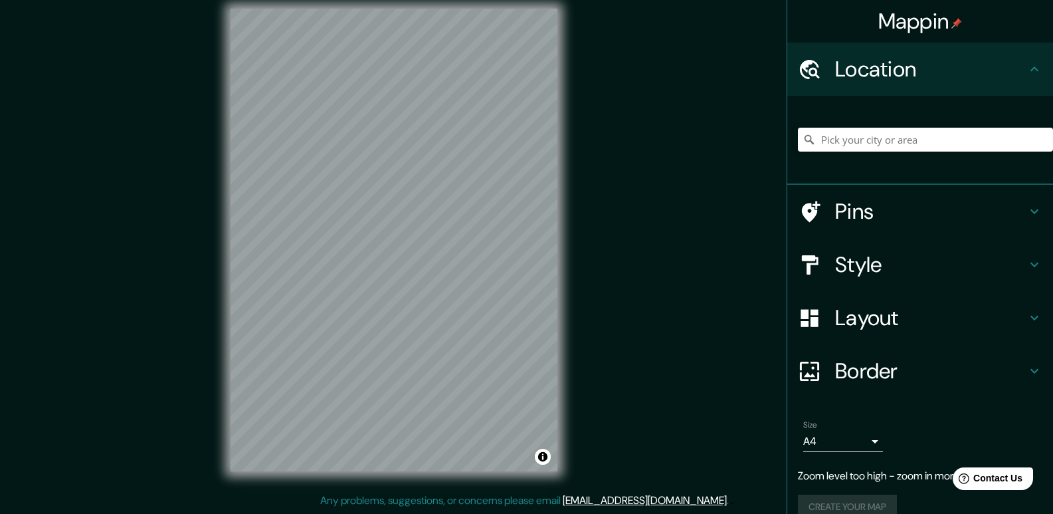
click at [926, 199] on h4 "Pins" at bounding box center [930, 211] width 191 height 27
